Goal: Task Accomplishment & Management: Manage account settings

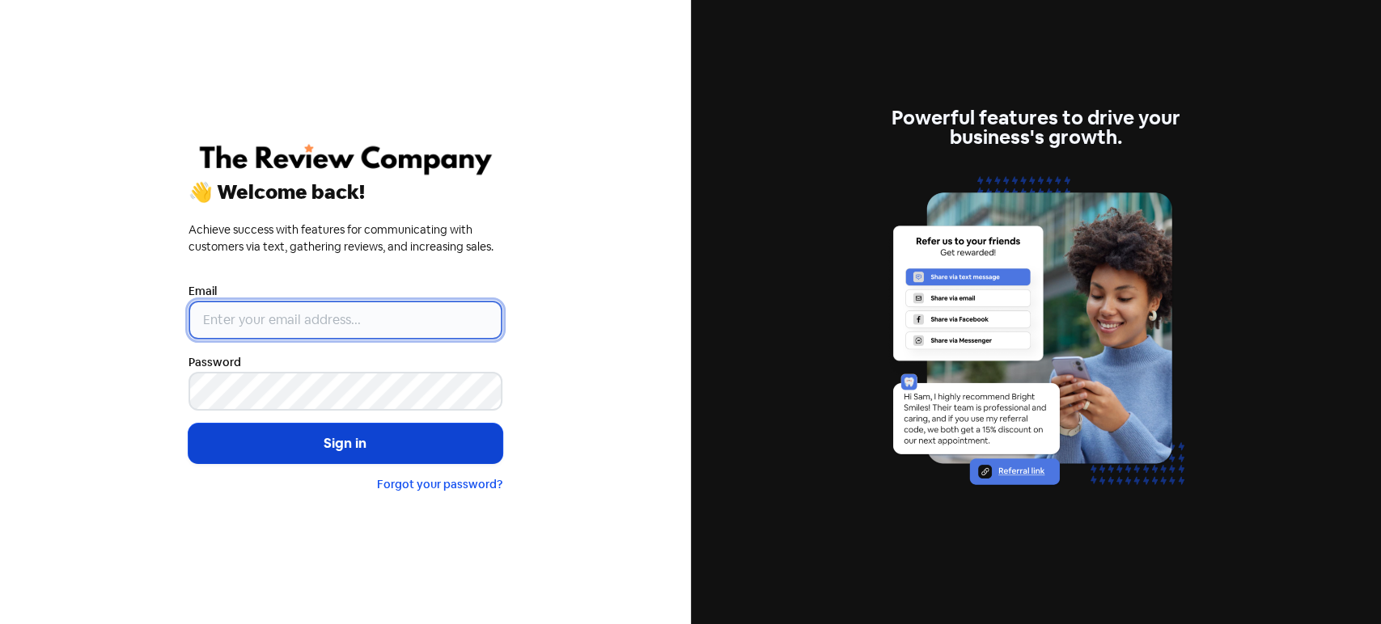
type input "[PERSON_NAME][EMAIL_ADDRESS][DOMAIN_NAME]"
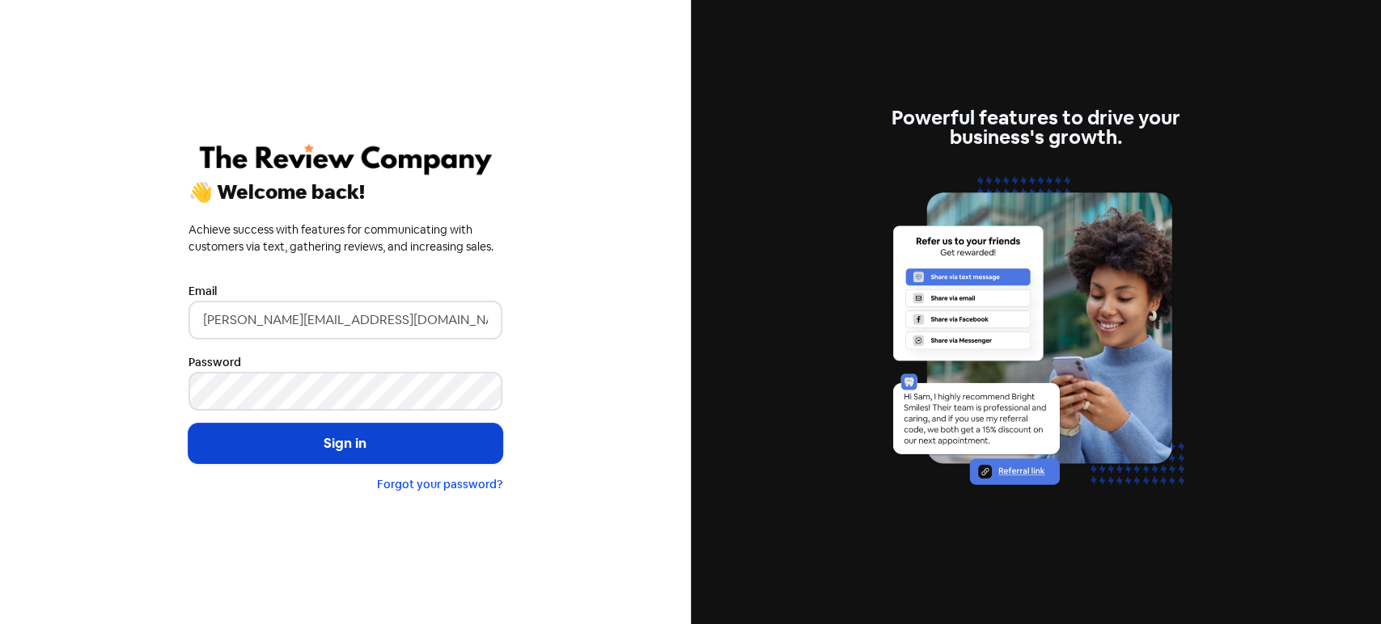
click at [292, 455] on button "Sign in" at bounding box center [345, 444] width 314 height 40
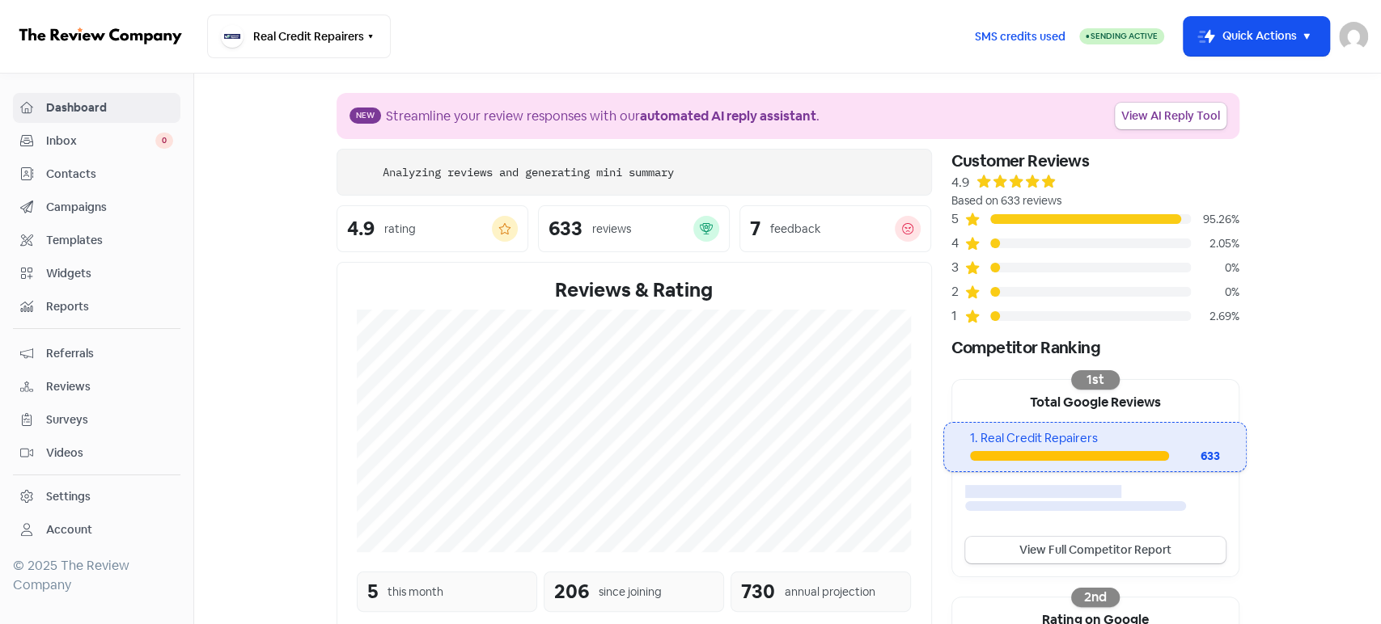
click at [108, 180] on span "Contacts" at bounding box center [109, 174] width 127 height 17
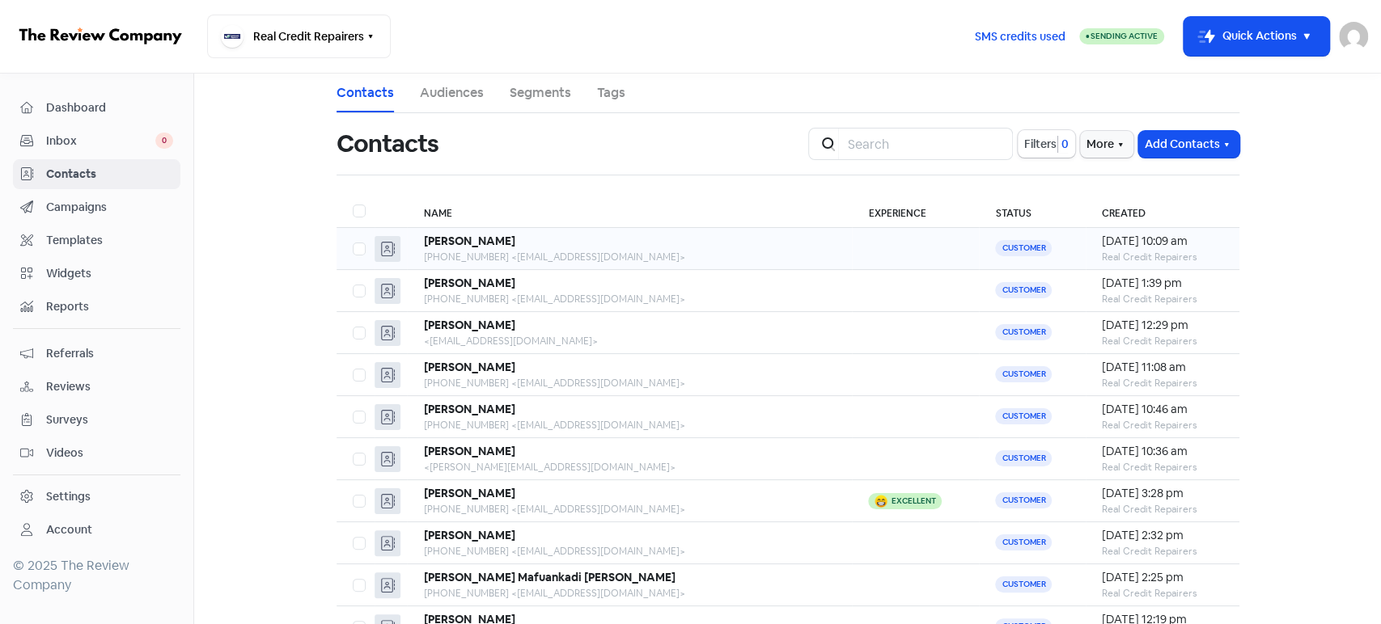
click at [658, 250] on div "+61412841557 <tafeateresa@gmail.com>" at bounding box center [629, 257] width 413 height 15
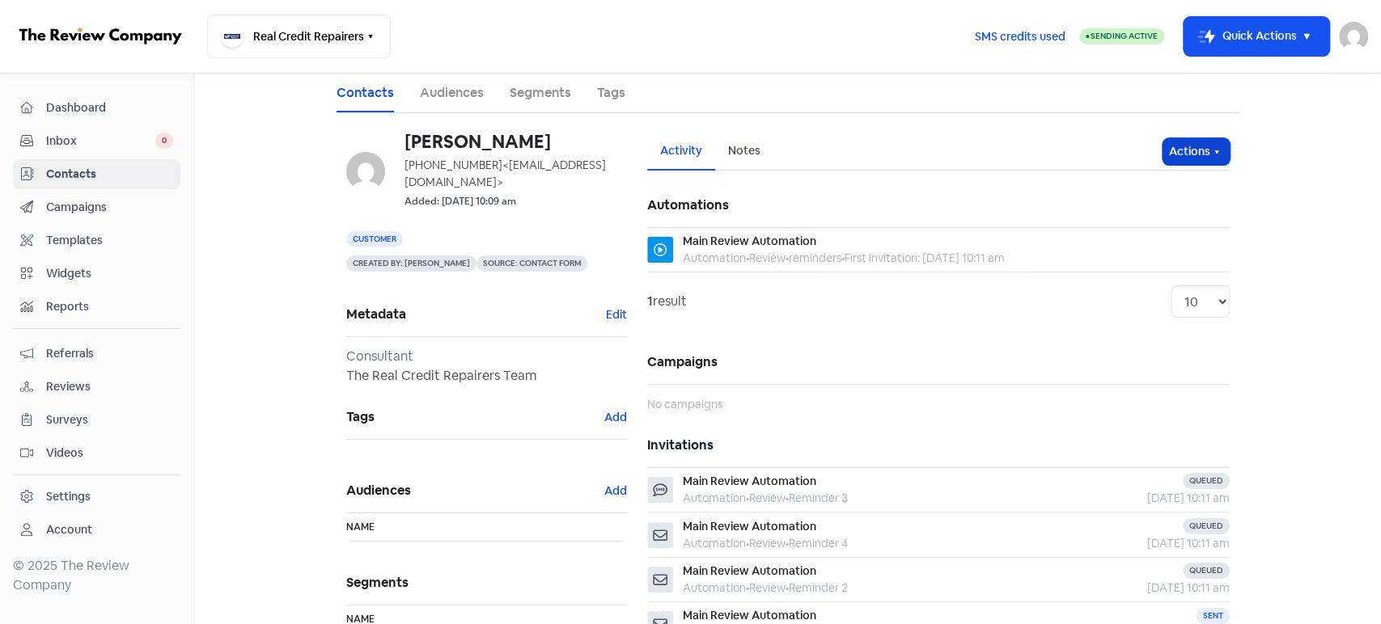
click at [1213, 155] on icon "button" at bounding box center [1216, 152] width 13 height 13
click at [1152, 256] on button "Unsubscribe" at bounding box center [1165, 259] width 128 height 32
